Goal: Information Seeking & Learning: Learn about a topic

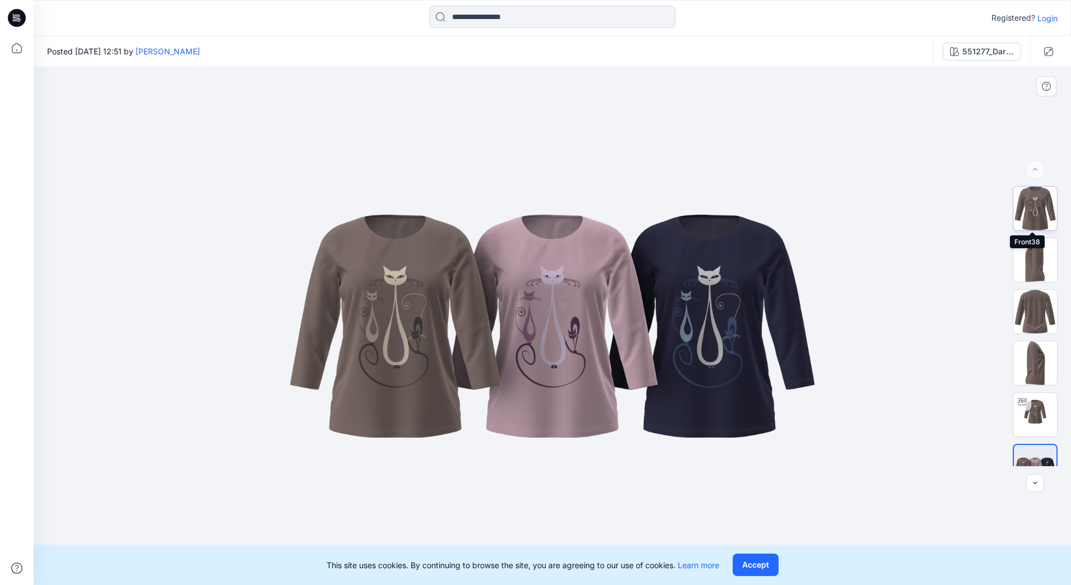
click at [1031, 215] on img at bounding box center [1035, 209] width 44 height 44
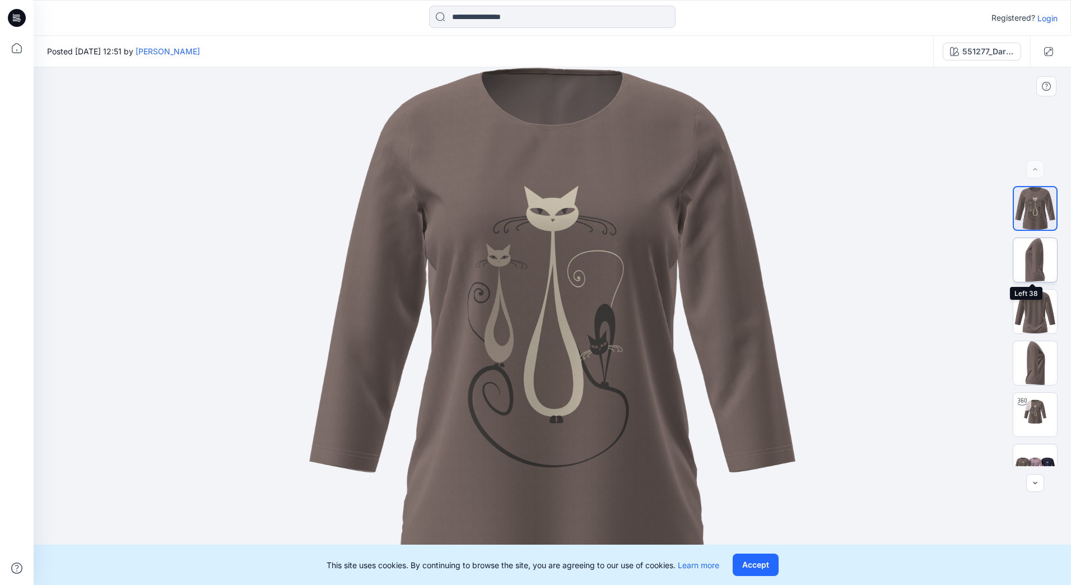
click at [1032, 257] on img at bounding box center [1035, 260] width 44 height 44
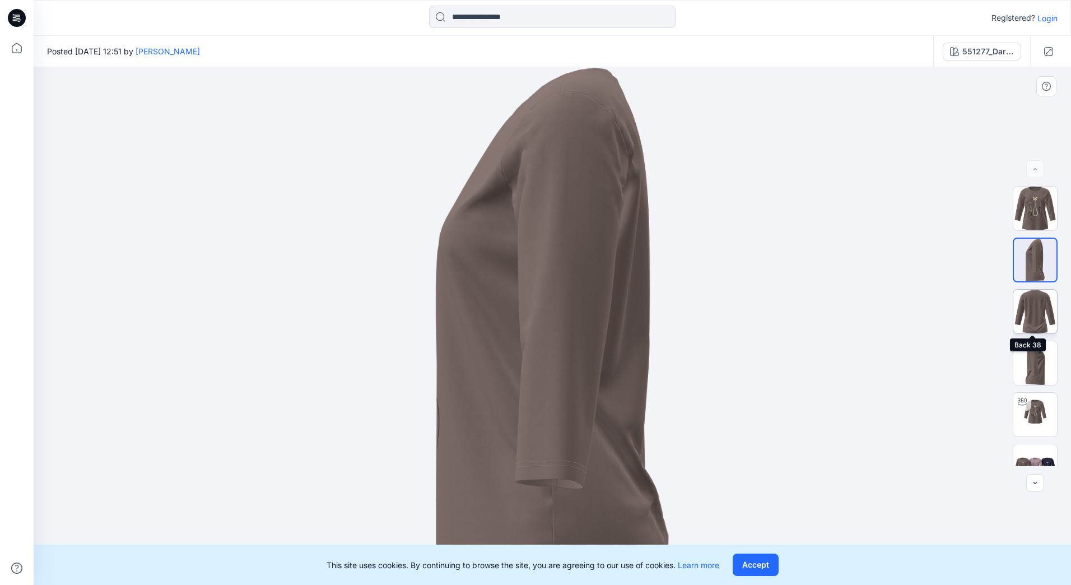
click at [1028, 306] on img at bounding box center [1035, 312] width 44 height 44
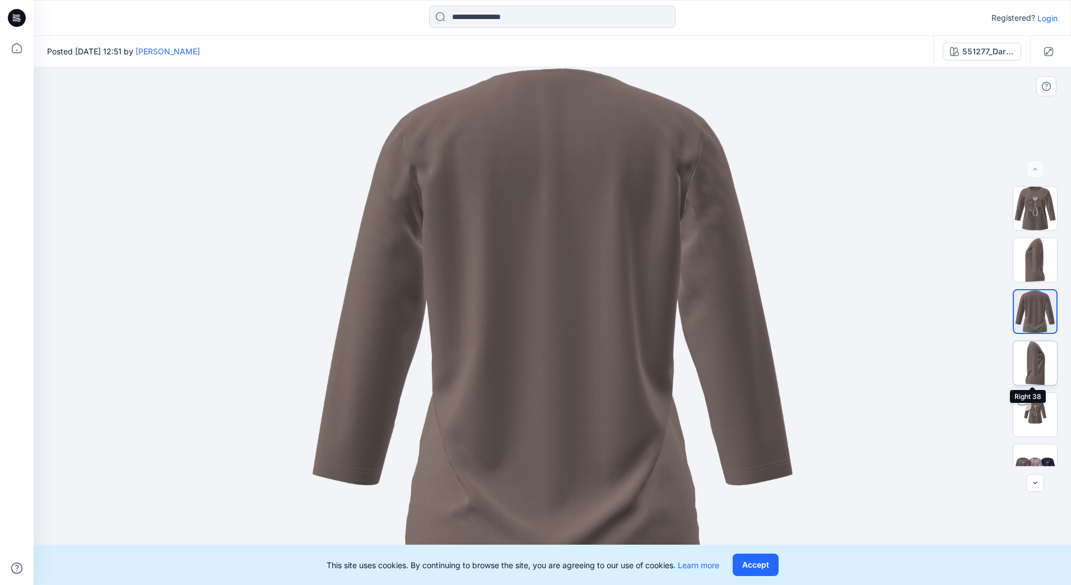
click at [1034, 357] on img at bounding box center [1035, 363] width 44 height 44
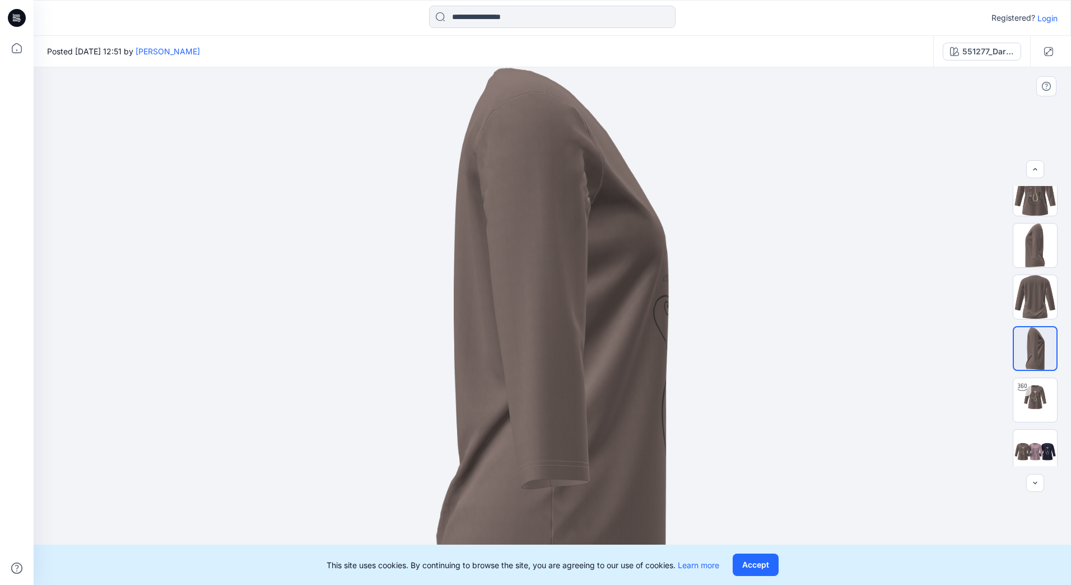
scroll to position [22, 0]
click at [1041, 420] on div at bounding box center [1035, 326] width 45 height 280
click at [1036, 435] on img at bounding box center [1035, 444] width 44 height 26
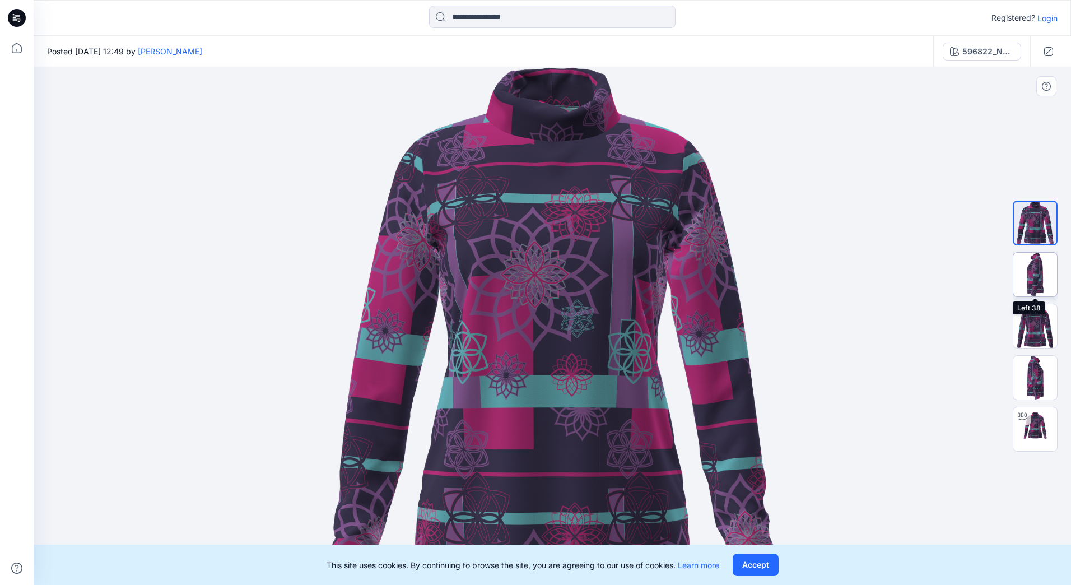
click at [1033, 278] on img at bounding box center [1035, 275] width 44 height 44
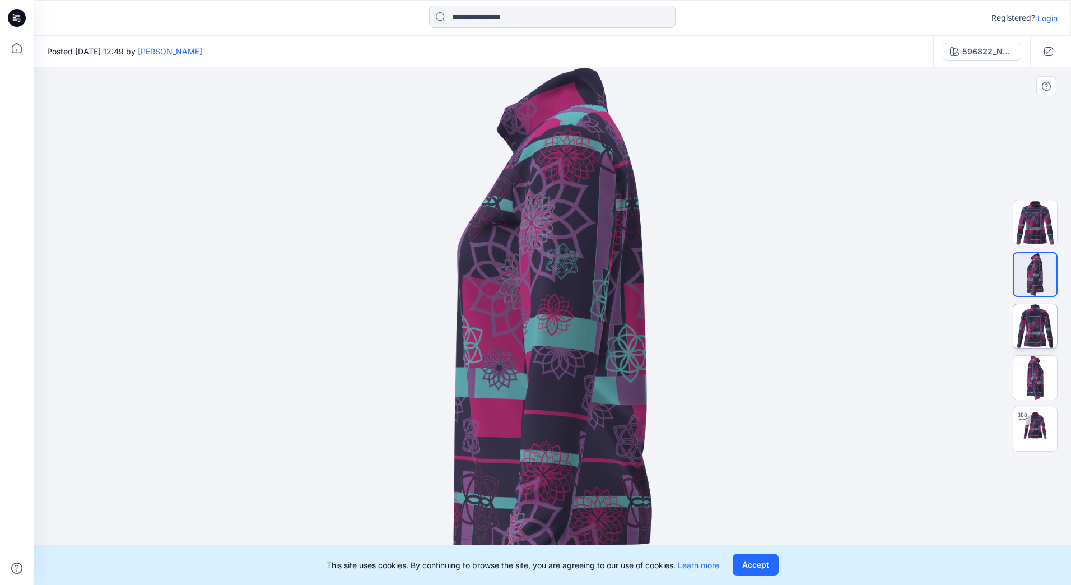
click at [1034, 320] on img at bounding box center [1035, 326] width 44 height 44
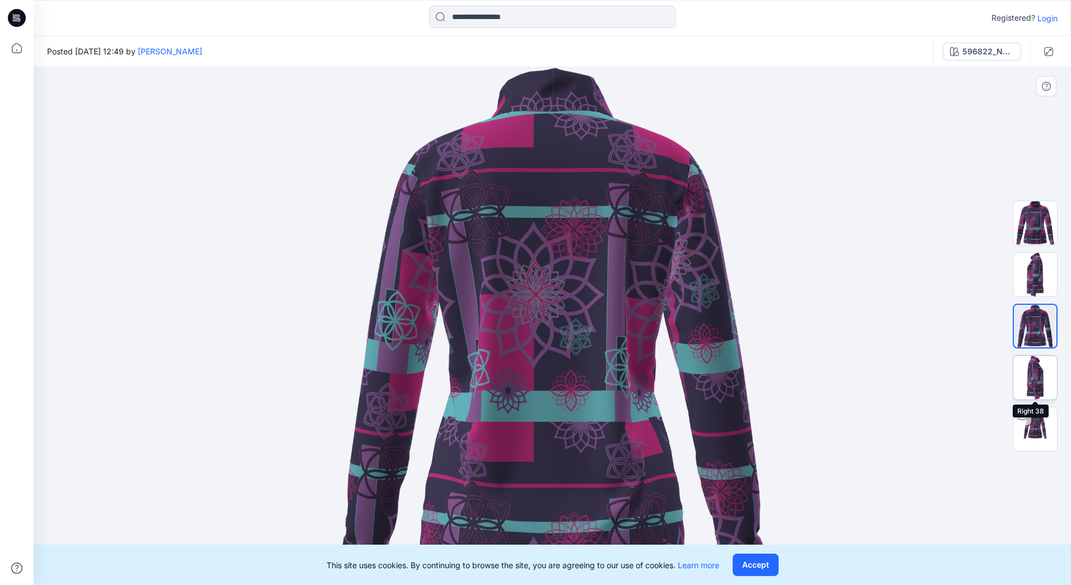
click at [1038, 361] on img at bounding box center [1035, 378] width 44 height 44
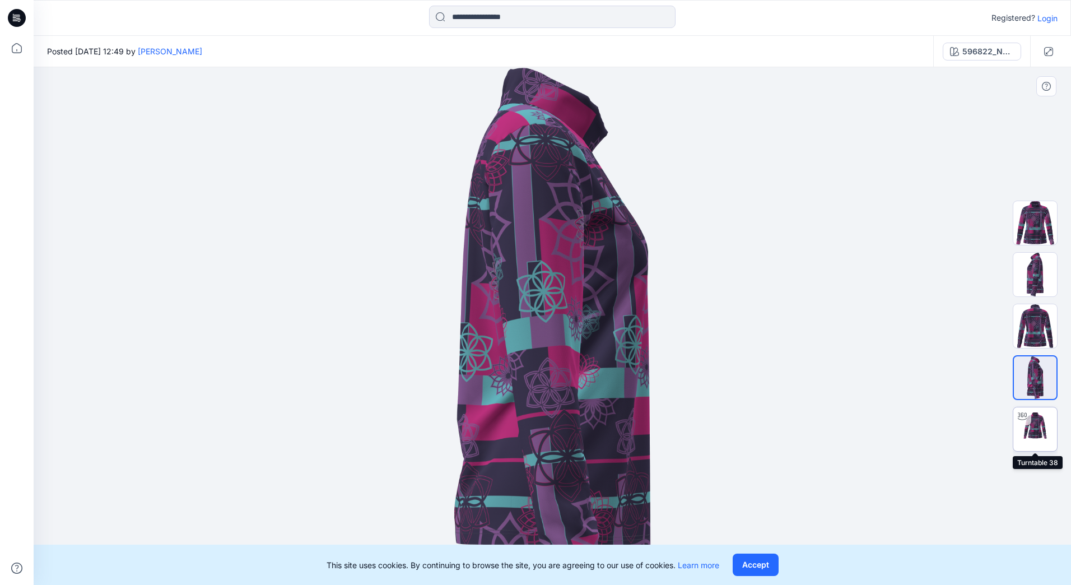
click at [1031, 416] on img at bounding box center [1035, 429] width 44 height 44
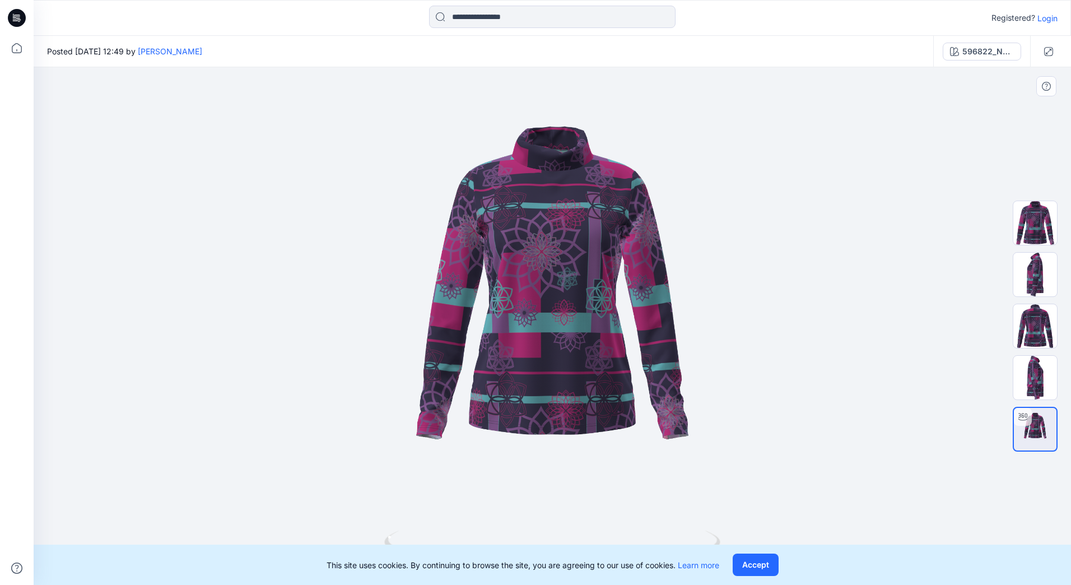
drag, startPoint x: 584, startPoint y: 309, endPoint x: 585, endPoint y: 295, distance: 14.0
click at [585, 295] on div at bounding box center [552, 326] width 1037 height 518
